Goal: Information Seeking & Learning: Learn about a topic

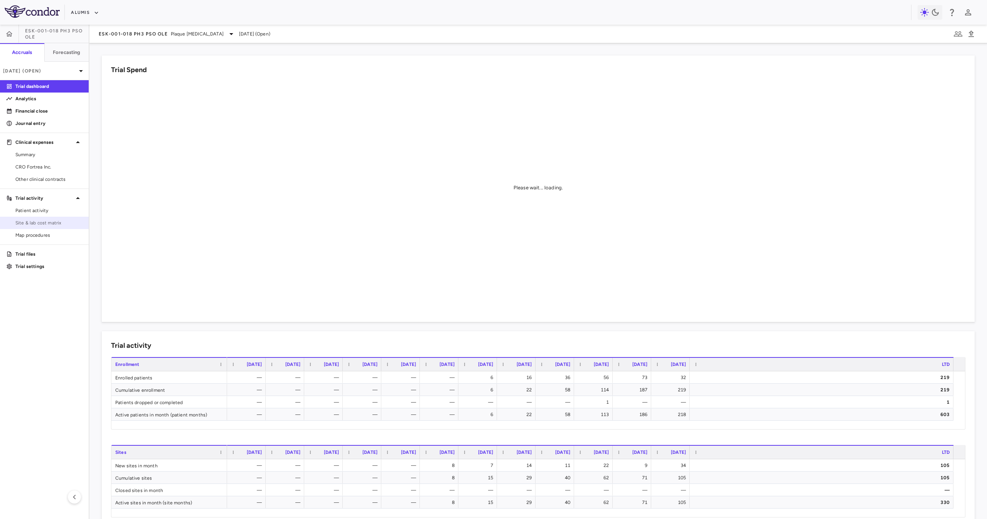
click at [28, 219] on span "Site & lab cost matrix" at bounding box center [48, 222] width 67 height 7
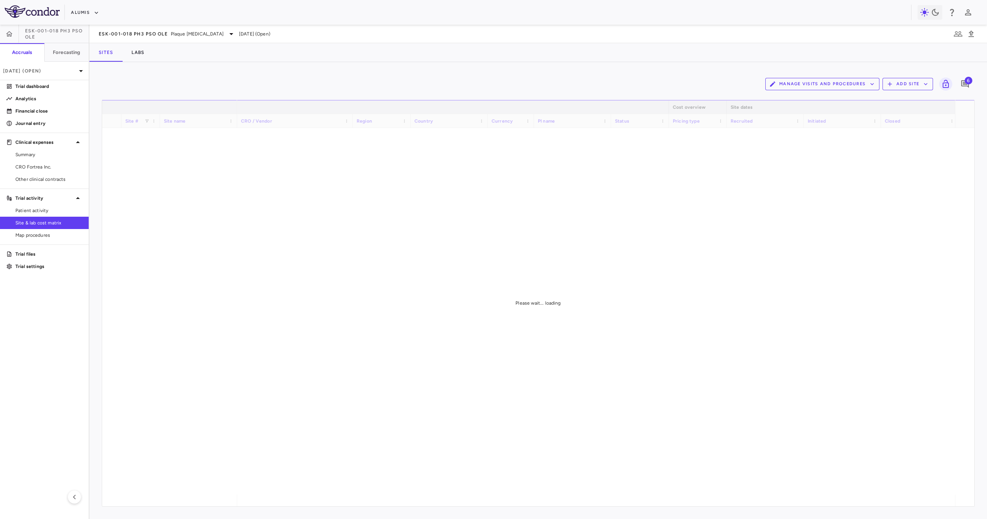
drag, startPoint x: 286, startPoint y: 499, endPoint x: 292, endPoint y: 502, distance: 6.0
click at [292, 502] on div "Site # Site name Cost overview Site dates Contract dates" at bounding box center [538, 303] width 872 height 406
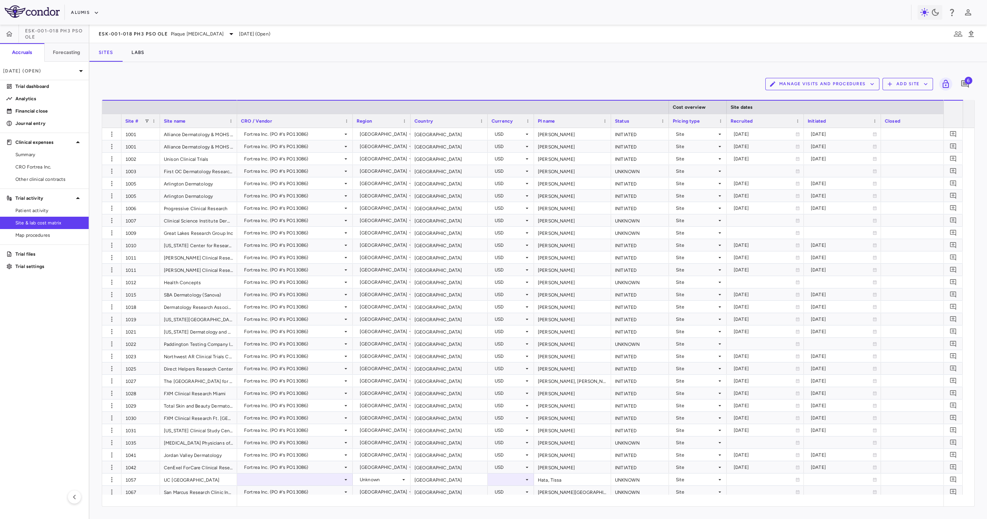
click at [442, 123] on div "Country" at bounding box center [445, 121] width 62 height 10
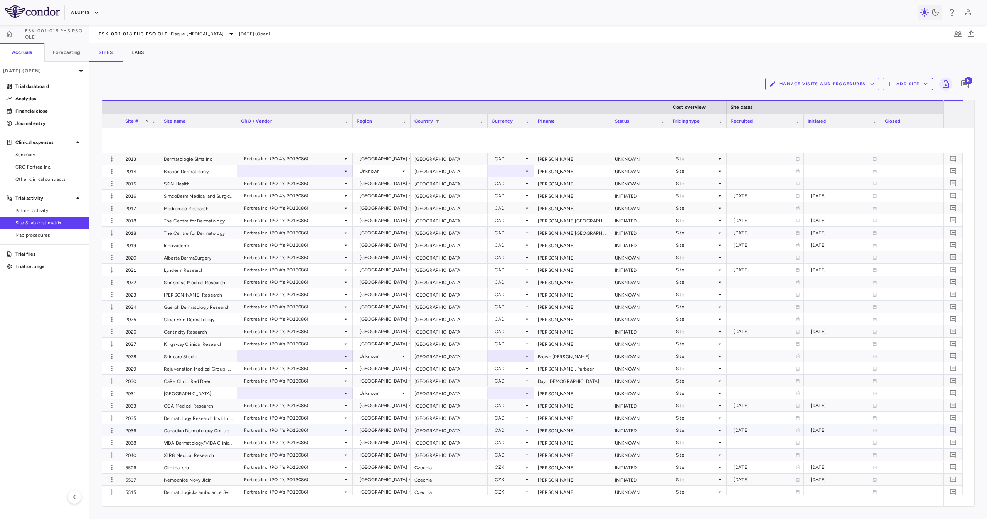
scroll to position [462, 0]
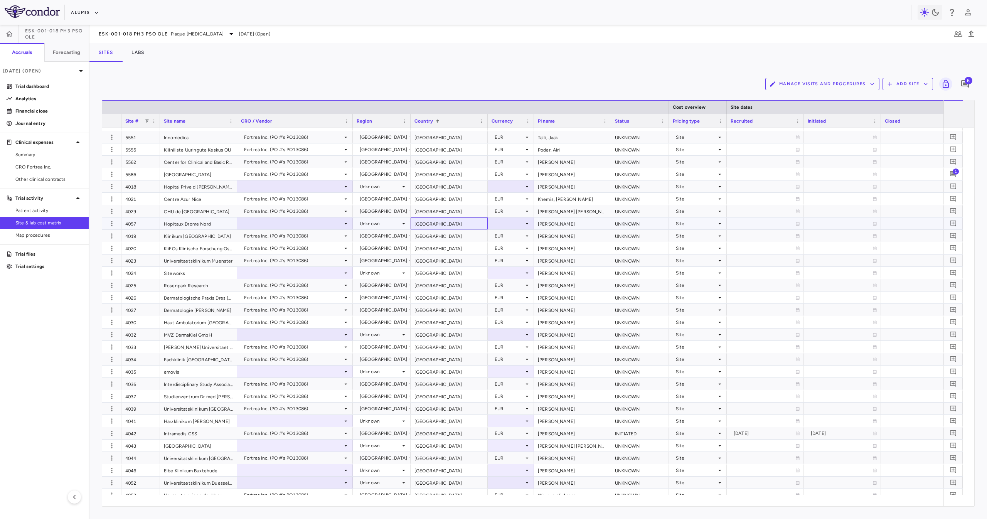
click at [440, 229] on div "[GEOGRAPHIC_DATA]" at bounding box center [448, 223] width 77 height 12
click at [439, 215] on div "[GEOGRAPHIC_DATA]" at bounding box center [448, 211] width 77 height 12
click at [441, 198] on div "[GEOGRAPHIC_DATA]" at bounding box center [448, 199] width 77 height 12
click at [458, 218] on div "[GEOGRAPHIC_DATA]" at bounding box center [448, 223] width 77 height 12
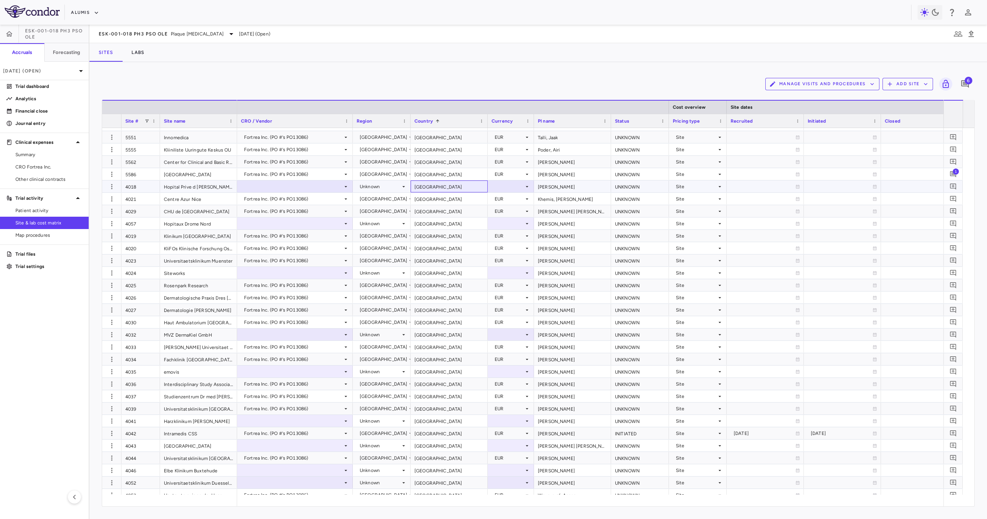
click at [454, 185] on div "[GEOGRAPHIC_DATA]" at bounding box center [448, 186] width 77 height 12
click at [445, 222] on div "[GEOGRAPHIC_DATA]" at bounding box center [448, 223] width 77 height 12
click at [447, 187] on div "[GEOGRAPHIC_DATA]" at bounding box center [448, 186] width 77 height 12
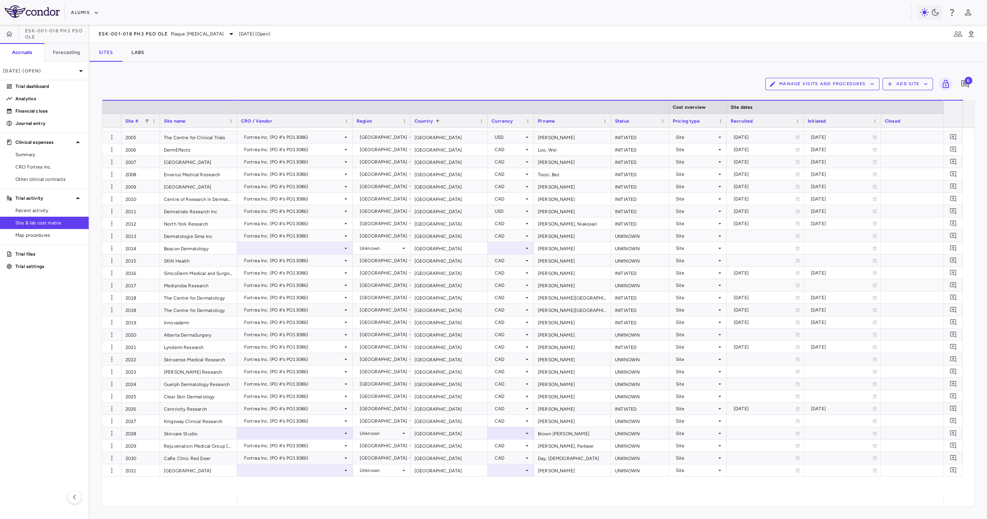
scroll to position [77, 0]
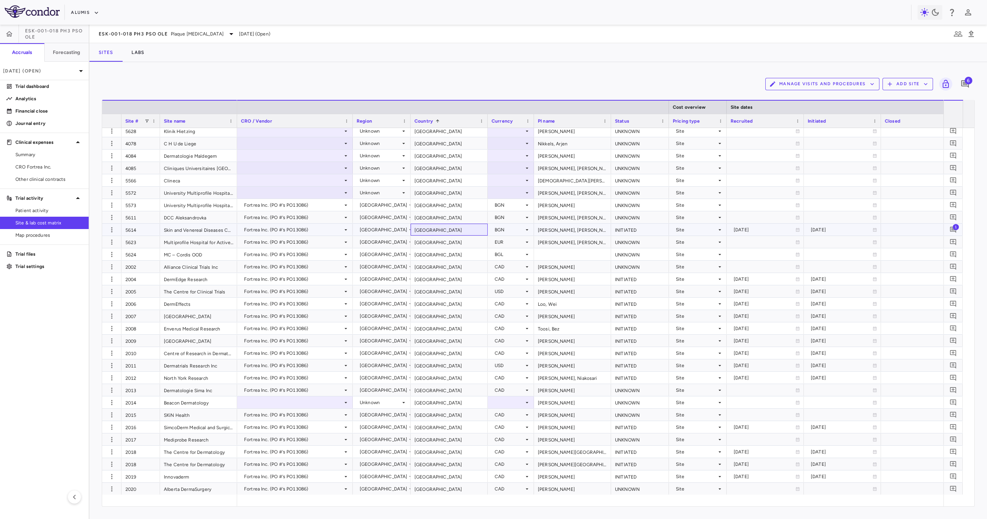
click at [460, 225] on div "[GEOGRAPHIC_DATA]" at bounding box center [448, 230] width 77 height 12
click at [450, 263] on div "[GEOGRAPHIC_DATA]" at bounding box center [448, 267] width 77 height 12
click at [449, 284] on div "[GEOGRAPHIC_DATA]" at bounding box center [448, 279] width 77 height 12
drag, startPoint x: 449, startPoint y: 299, endPoint x: 451, endPoint y: 316, distance: 16.6
click at [449, 301] on div "[GEOGRAPHIC_DATA]" at bounding box center [448, 304] width 77 height 12
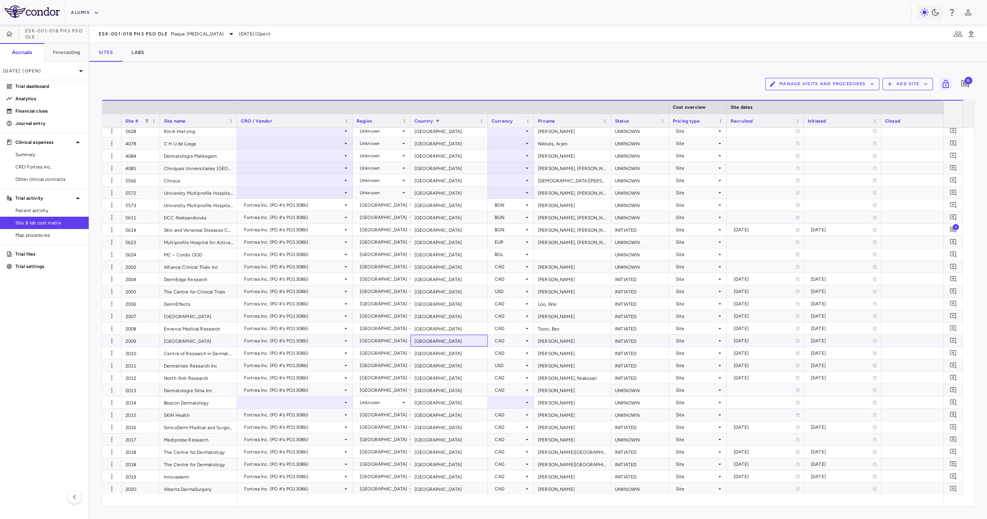
click at [453, 340] on div "[GEOGRAPHIC_DATA]" at bounding box center [448, 341] width 77 height 12
click at [457, 378] on div "[GEOGRAPHIC_DATA]" at bounding box center [448, 378] width 77 height 12
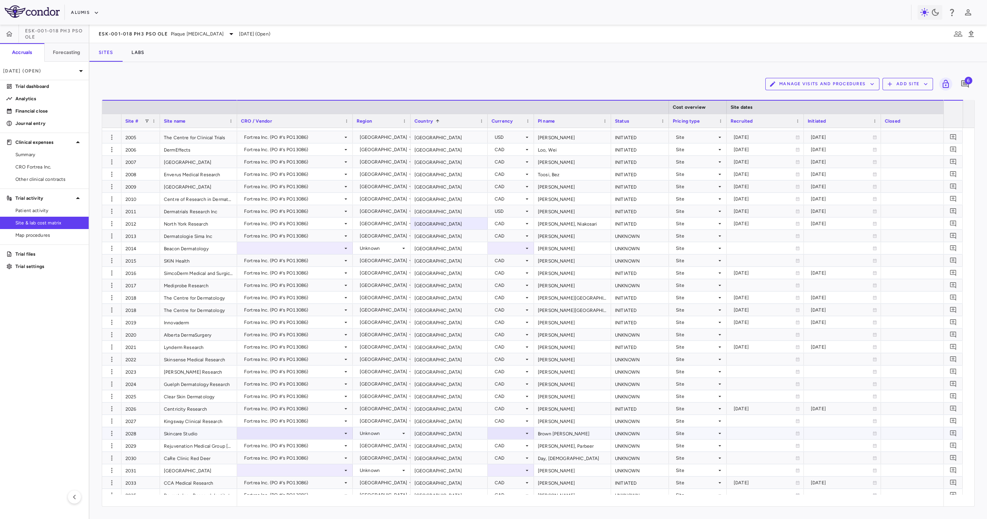
scroll to position [308, 0]
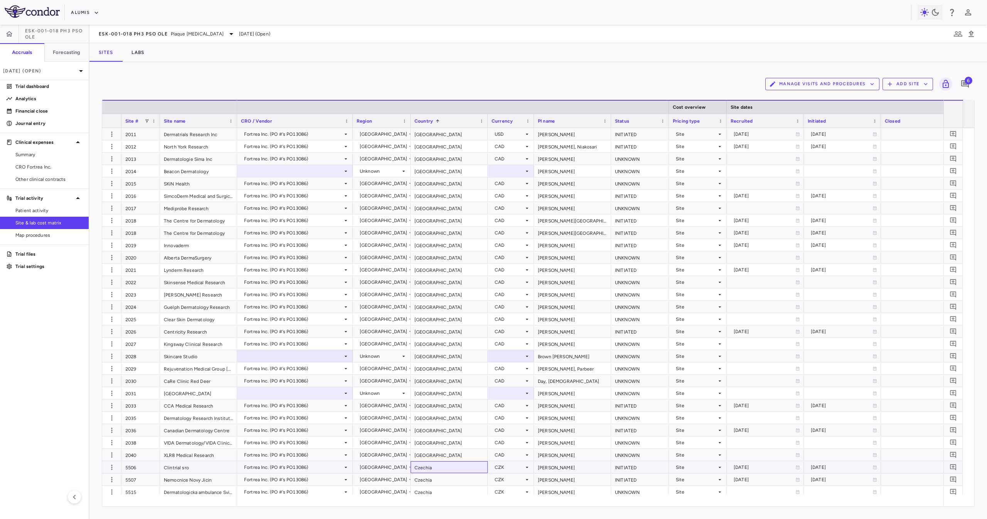
click at [449, 470] on div "Czechia" at bounding box center [448, 467] width 77 height 12
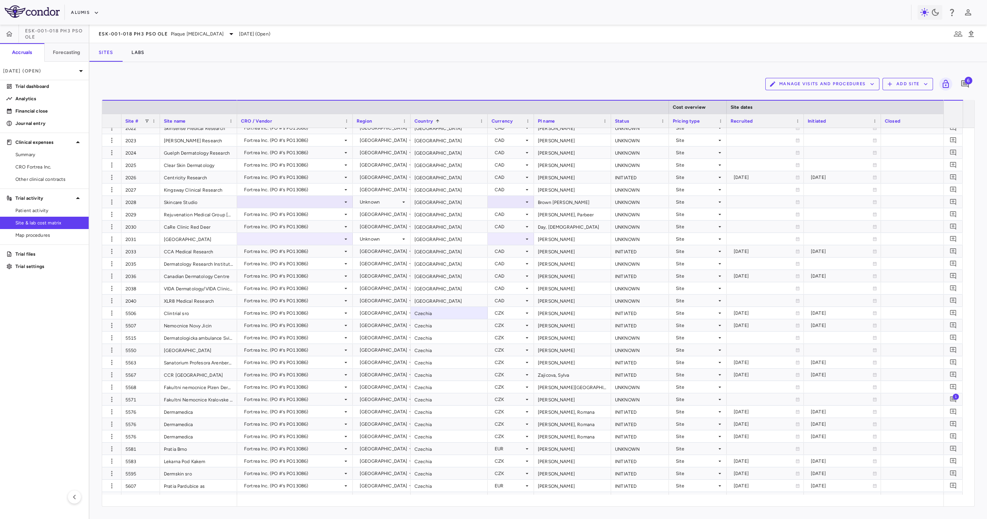
click at [459, 123] on div "Country 1" at bounding box center [445, 121] width 62 height 10
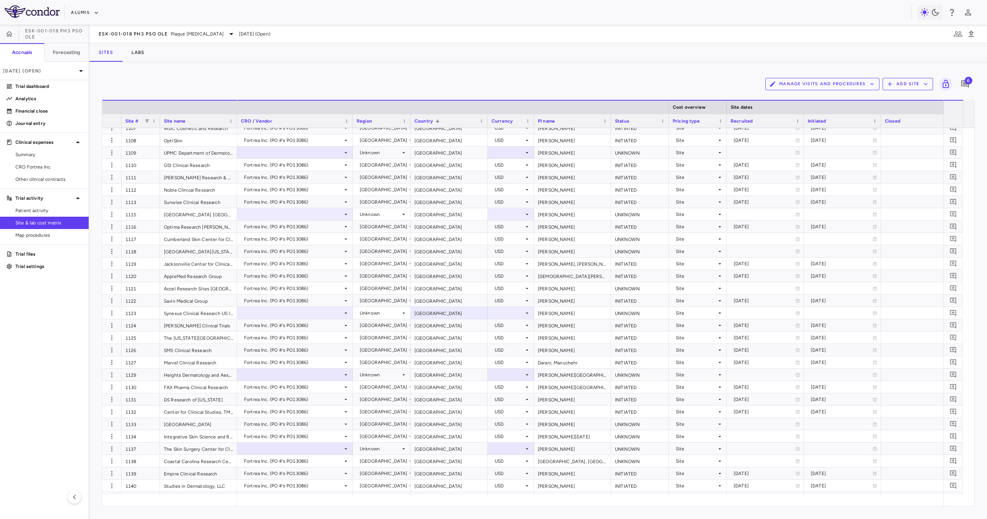
click at [459, 123] on div "Country 1" at bounding box center [445, 121] width 62 height 10
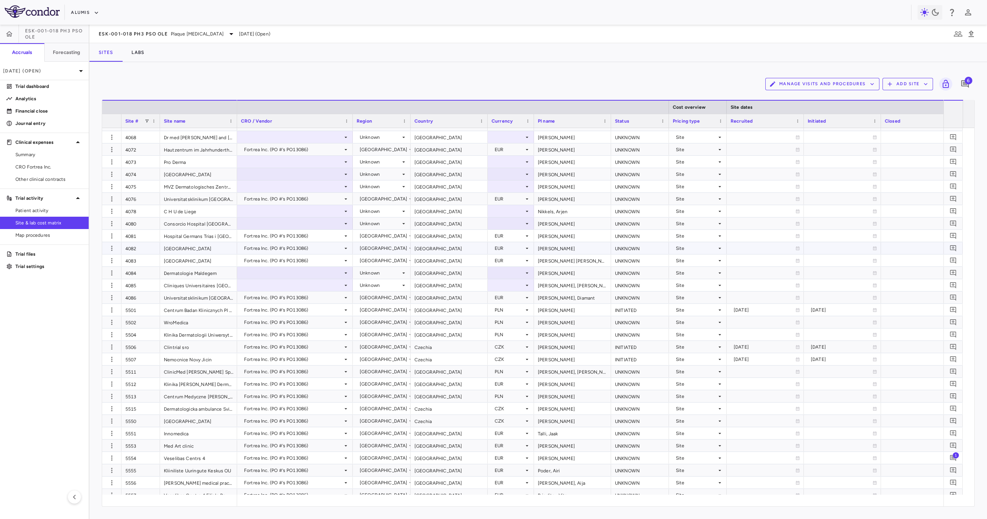
click at [152, 253] on div "4082" at bounding box center [140, 248] width 39 height 12
click at [96, 13] on icon "button" at bounding box center [96, 12] width 7 height 7
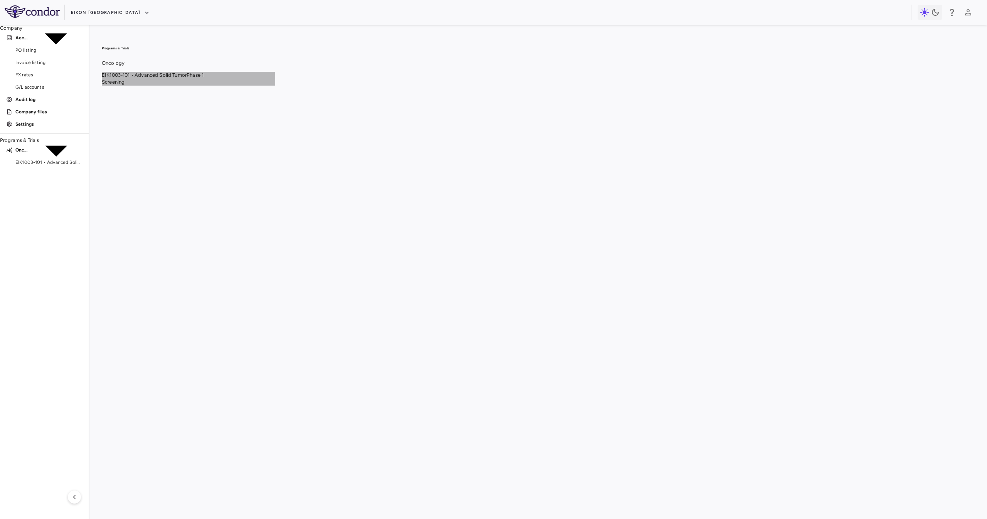
click at [187, 78] on span "EIK1003-101 • Advanced Solid Tumor" at bounding box center [144, 75] width 85 height 6
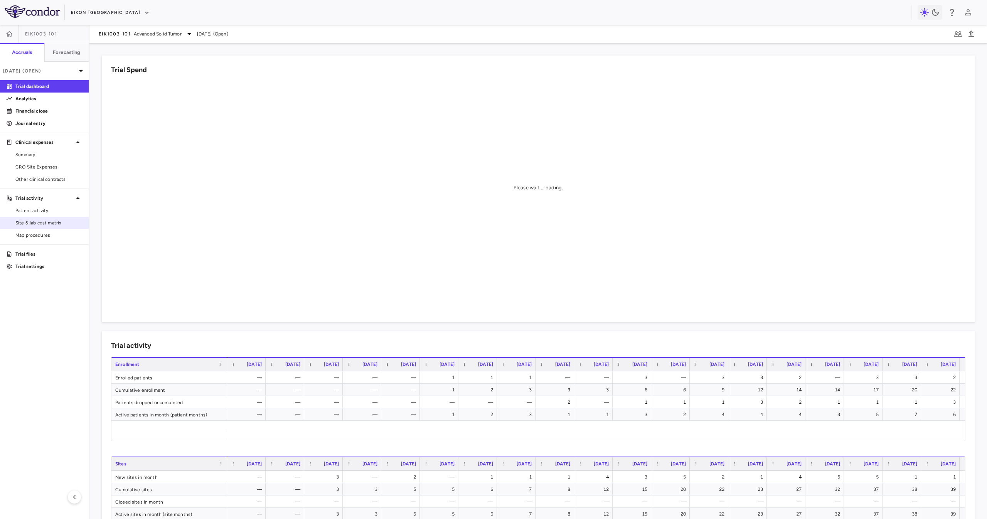
click at [67, 225] on span "Site & lab cost matrix" at bounding box center [48, 222] width 67 height 7
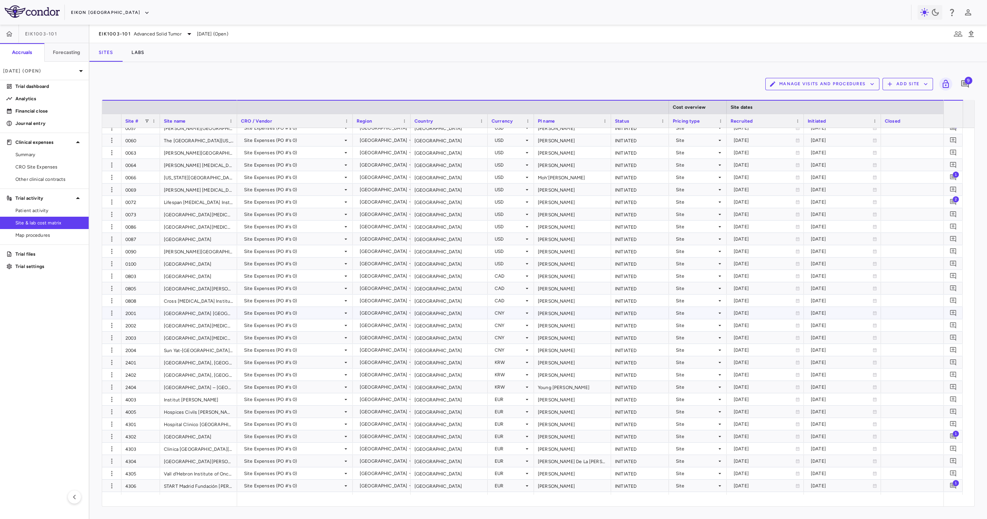
drag, startPoint x: 435, startPoint y: 312, endPoint x: 435, endPoint y: 323, distance: 10.8
click at [435, 313] on div "[GEOGRAPHIC_DATA]" at bounding box center [448, 313] width 77 height 12
click at [433, 412] on div "[GEOGRAPHIC_DATA]" at bounding box center [448, 411] width 77 height 12
click at [434, 404] on div "[GEOGRAPHIC_DATA]" at bounding box center [448, 399] width 77 height 12
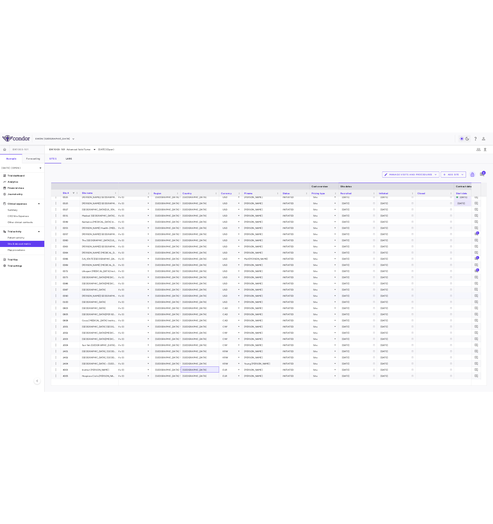
scroll to position [77, 0]
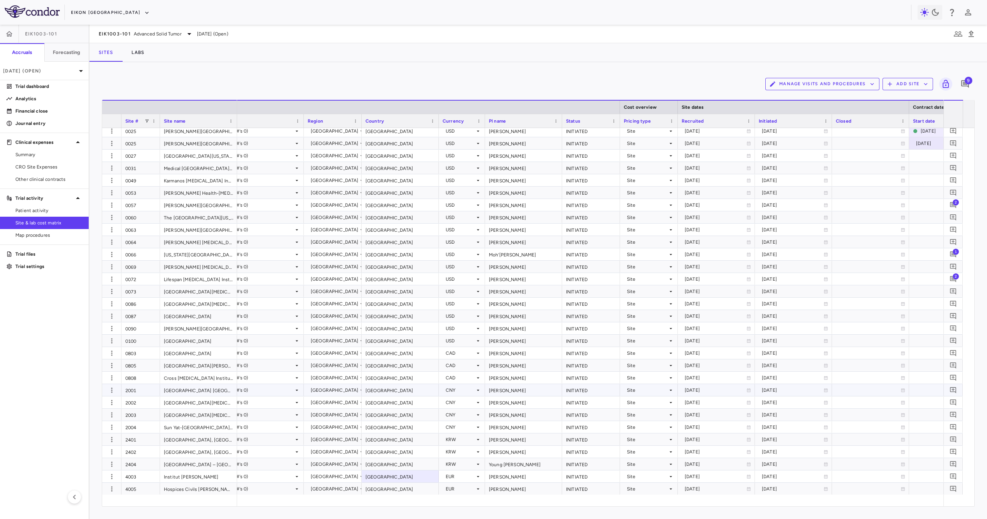
click at [389, 387] on div "[GEOGRAPHIC_DATA]" at bounding box center [399, 390] width 77 height 12
click at [390, 397] on div "[GEOGRAPHIC_DATA]" at bounding box center [399, 402] width 77 height 12
drag, startPoint x: 392, startPoint y: 409, endPoint x: 392, endPoint y: 419, distance: 9.2
click at [392, 410] on div "[GEOGRAPHIC_DATA]" at bounding box center [399, 415] width 77 height 12
click at [386, 389] on div "[GEOGRAPHIC_DATA]" at bounding box center [399, 390] width 77 height 12
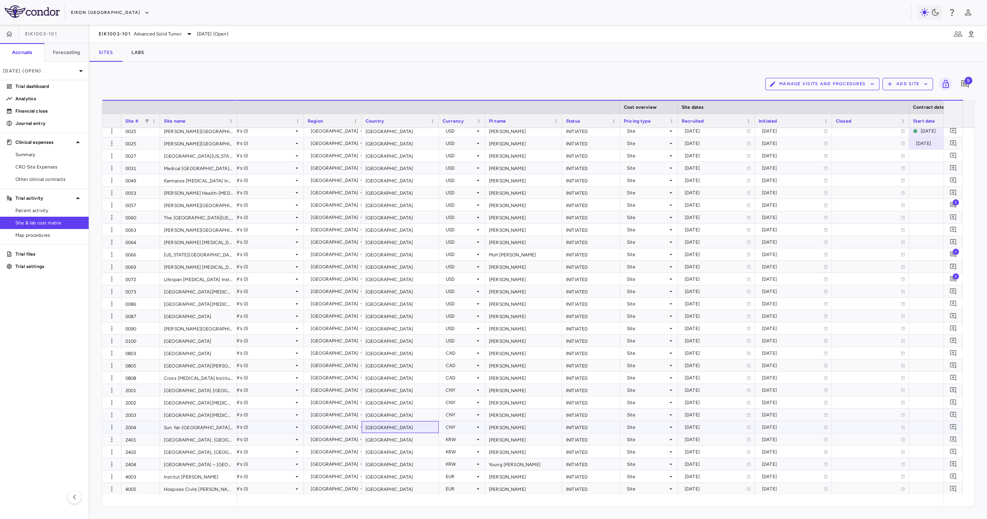
click at [380, 427] on div "[GEOGRAPHIC_DATA]" at bounding box center [399, 427] width 77 height 12
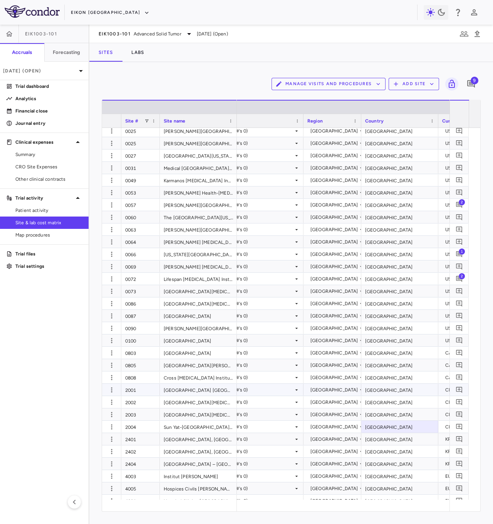
drag, startPoint x: 141, startPoint y: 390, endPoint x: 193, endPoint y: 427, distance: 64.7
click at [141, 390] on div "2001" at bounding box center [140, 390] width 39 height 12
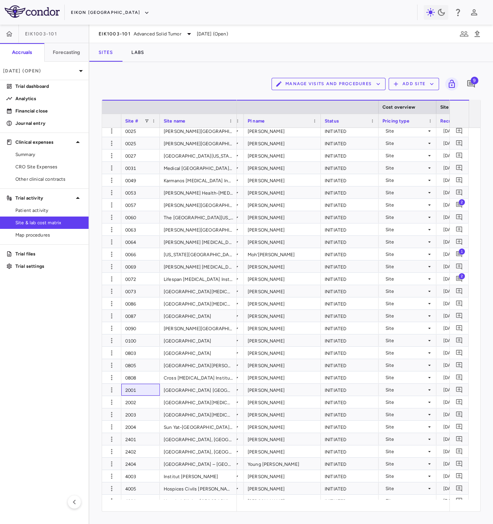
scroll to position [0, 307]
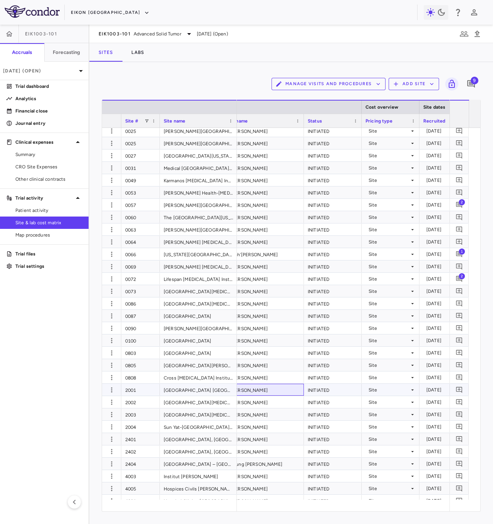
click at [259, 388] on div "[PERSON_NAME]" at bounding box center [265, 390] width 77 height 12
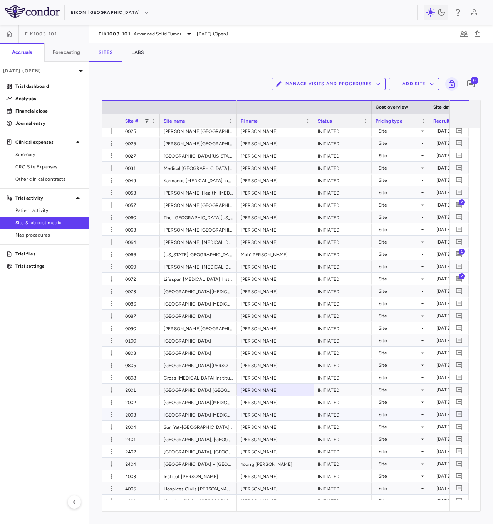
click at [245, 409] on div "[PERSON_NAME]" at bounding box center [275, 415] width 77 height 12
click at [250, 407] on div "[PERSON_NAME]" at bounding box center [275, 402] width 77 height 12
drag, startPoint x: 274, startPoint y: 414, endPoint x: 462, endPoint y: 401, distance: 188.5
click at [274, 414] on div "[PERSON_NAME]" at bounding box center [275, 415] width 77 height 12
drag, startPoint x: 253, startPoint y: 429, endPoint x: 361, endPoint y: 422, distance: 108.5
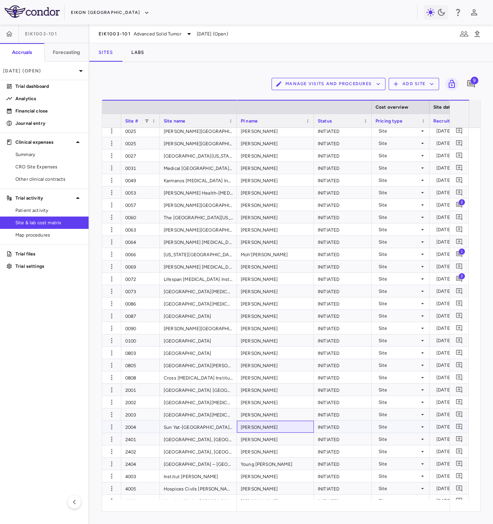
click at [253, 429] on div "[PERSON_NAME]" at bounding box center [275, 427] width 77 height 12
